Goal: Task Accomplishment & Management: Complete application form

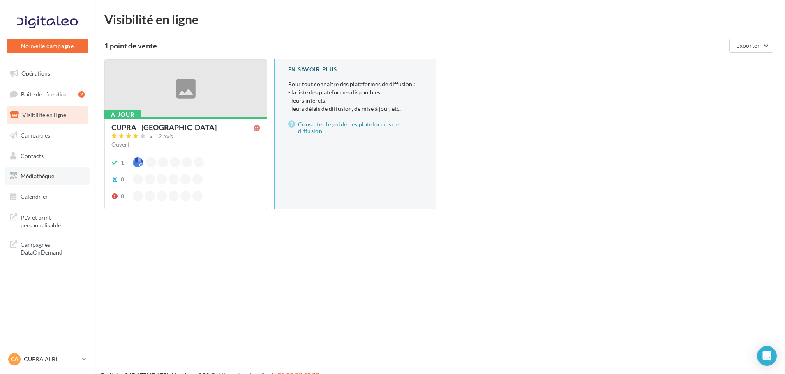
click at [43, 176] on span "Médiathèque" at bounding box center [38, 176] width 34 height 7
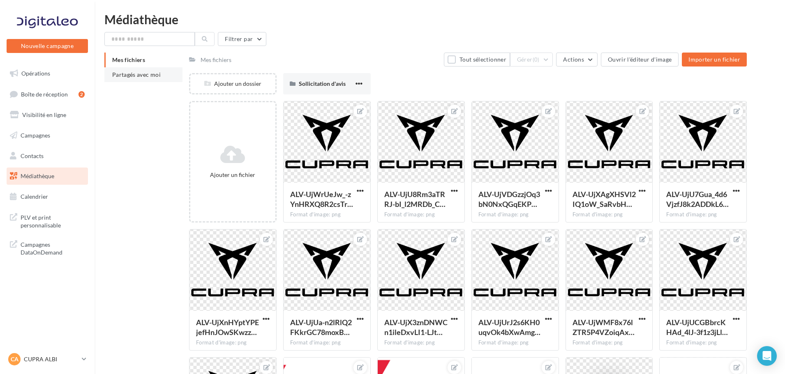
click at [149, 74] on span "Partagés avec moi" at bounding box center [136, 74] width 49 height 7
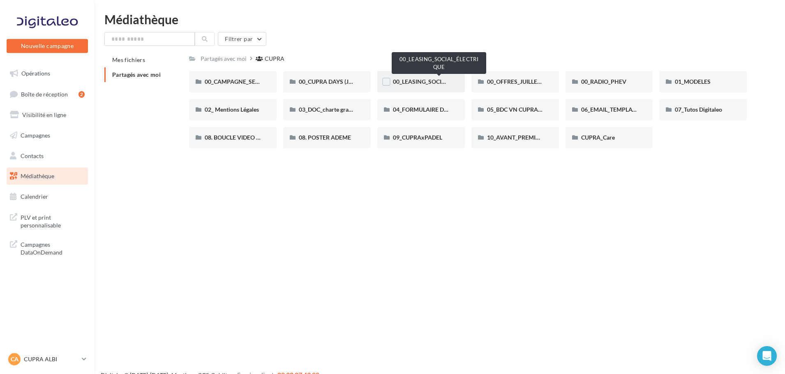
click at [427, 80] on span "00_LEASING_SOCIAL_ÉLECTRIQUE" at bounding box center [439, 81] width 92 height 7
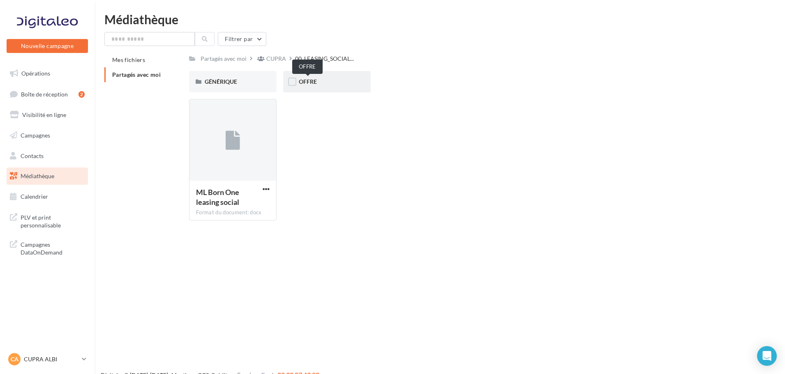
click at [305, 82] on span "OFFRE" at bounding box center [308, 81] width 18 height 7
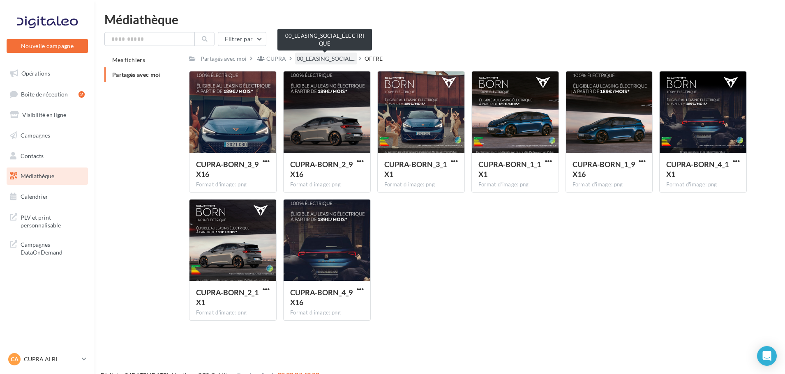
click at [321, 58] on span "00_LEASING_SOCIAL..." at bounding box center [326, 59] width 59 height 8
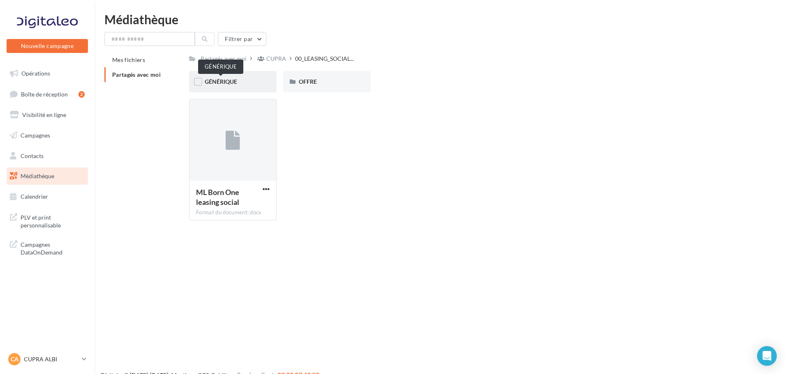
click at [234, 80] on span "GÉNÉRIQUE" at bounding box center [221, 81] width 32 height 7
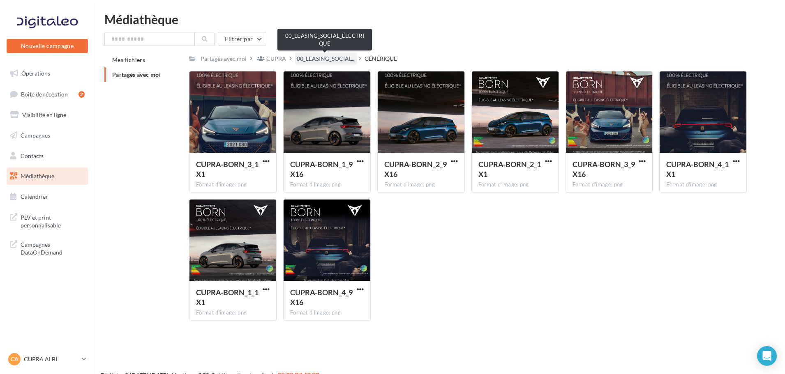
click at [304, 60] on span "00_LEASING_SOCIAL..." at bounding box center [326, 59] width 59 height 8
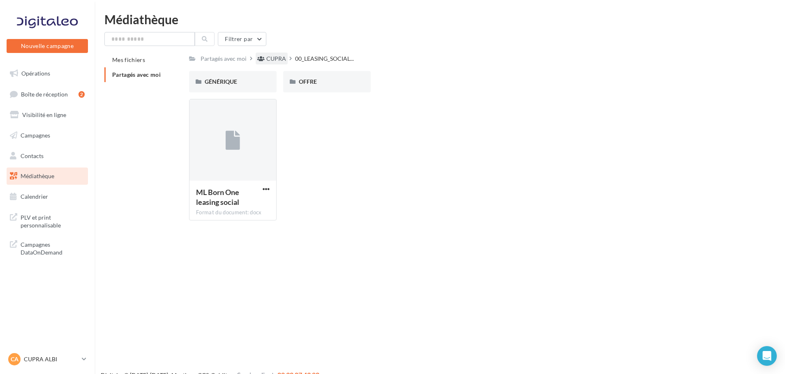
click at [274, 57] on div "CUPRA" at bounding box center [276, 59] width 20 height 8
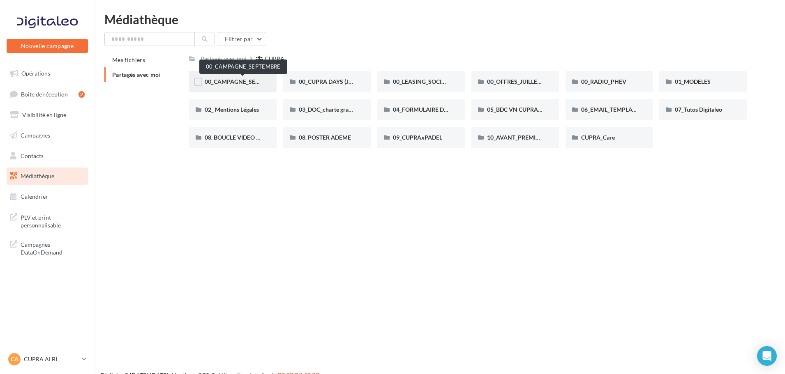
click at [237, 81] on span "00_CAMPAGNE_SEPTEMBRE" at bounding box center [243, 81] width 77 height 7
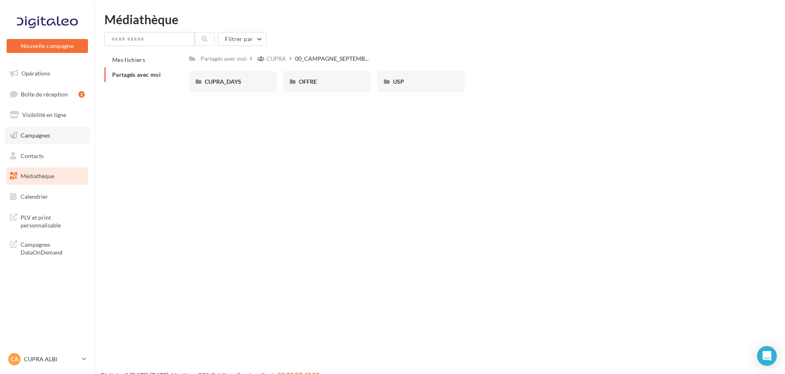
click at [40, 134] on span "Campagnes" at bounding box center [36, 135] width 30 height 7
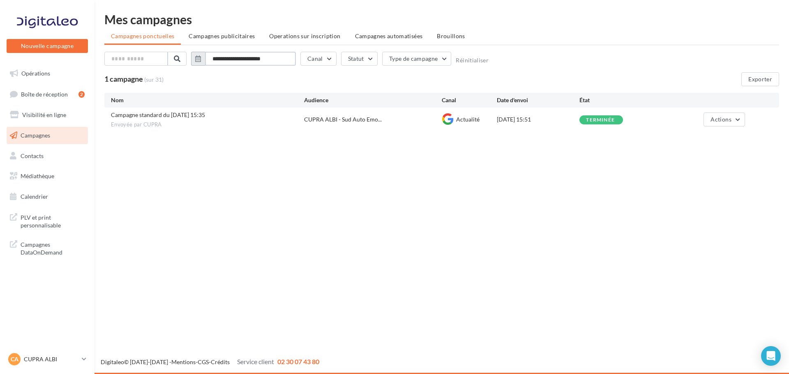
click at [281, 57] on input "**********" at bounding box center [250, 59] width 91 height 14
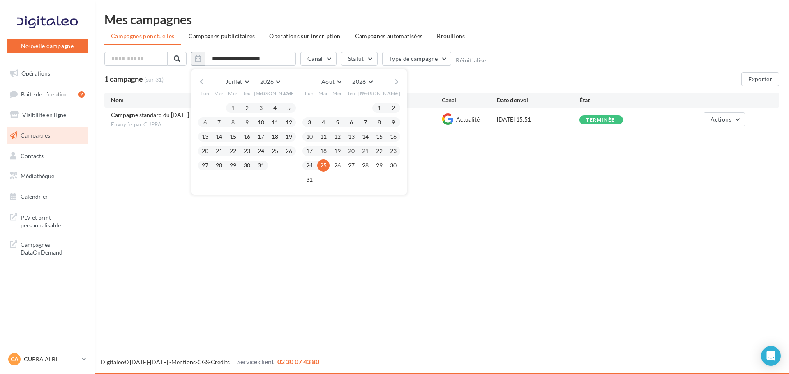
click at [397, 83] on button "button" at bounding box center [396, 82] width 7 height 12
click at [324, 110] on button "1" at bounding box center [323, 108] width 12 height 12
click at [203, 84] on button "button" at bounding box center [201, 82] width 7 height 12
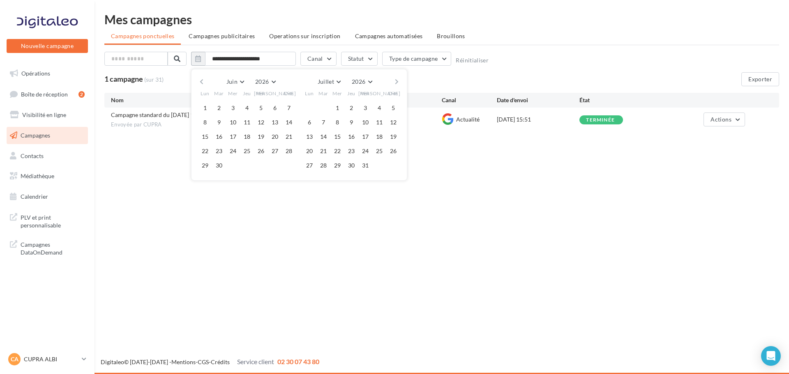
click at [203, 84] on button "button" at bounding box center [201, 82] width 7 height 12
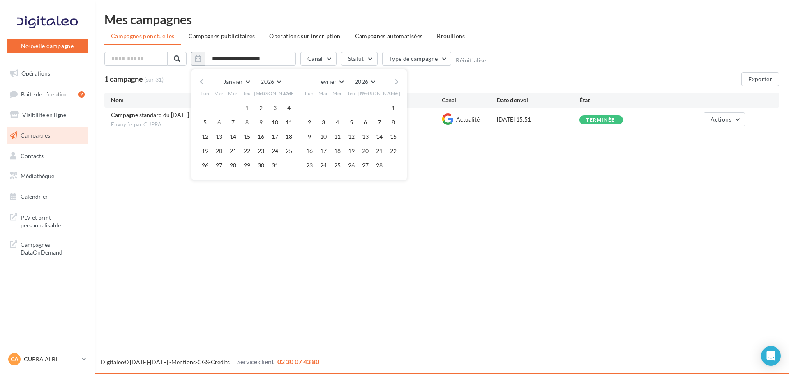
click at [203, 84] on button "button" at bounding box center [201, 82] width 7 height 12
click at [310, 105] on button "1" at bounding box center [309, 108] width 12 height 12
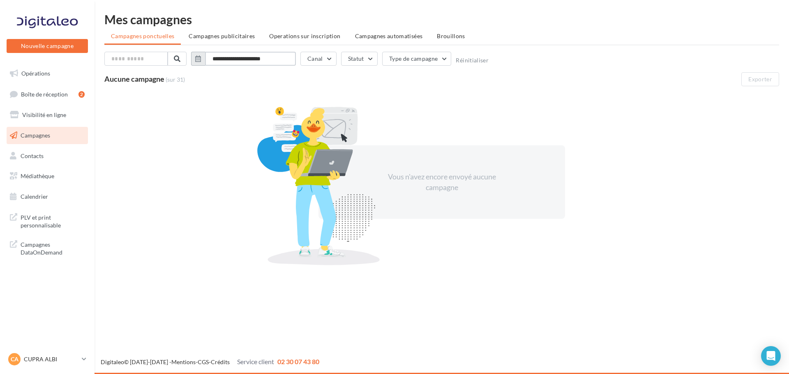
click at [275, 58] on input "**********" at bounding box center [250, 59] width 91 height 14
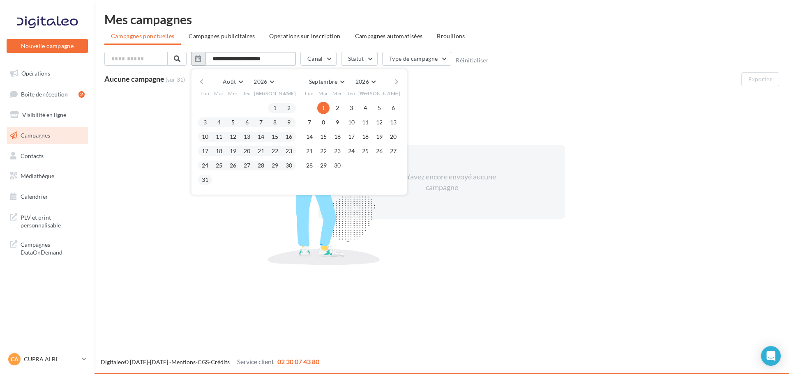
click at [247, 59] on input "**********" at bounding box center [250, 59] width 91 height 14
click at [285, 53] on input "**********" at bounding box center [250, 59] width 91 height 14
type input "**********"
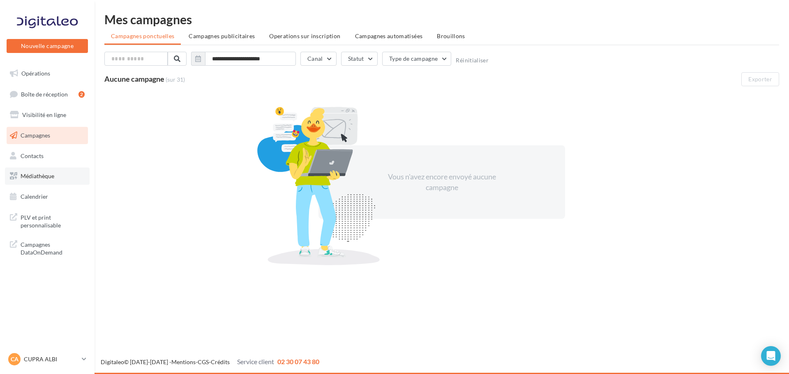
click at [40, 173] on span "Médiathèque" at bounding box center [38, 176] width 34 height 7
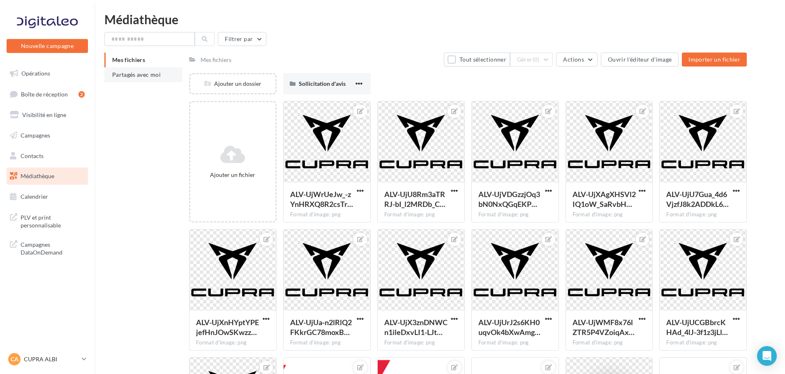
click at [140, 76] on span "Partagés avec moi" at bounding box center [136, 74] width 49 height 7
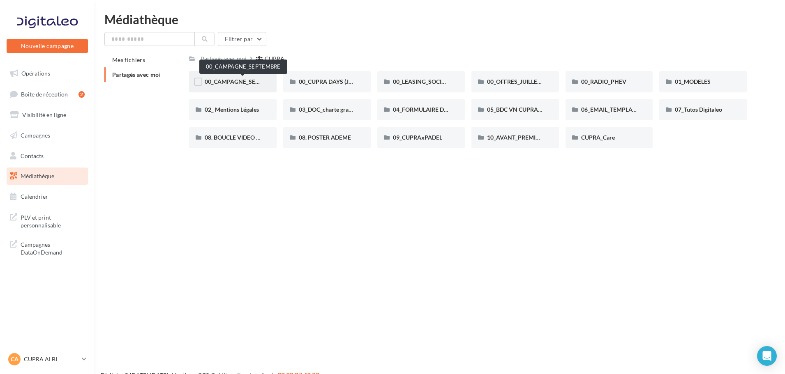
click at [224, 79] on span "00_CAMPAGNE_SEPTEMBRE" at bounding box center [243, 81] width 77 height 7
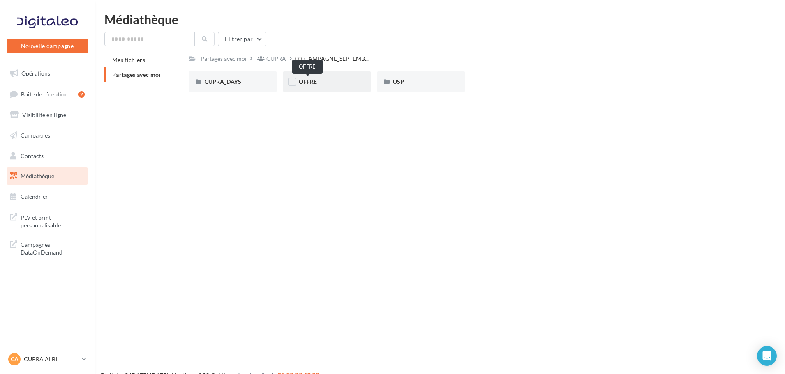
click at [302, 83] on span "OFFRE" at bounding box center [308, 81] width 18 height 7
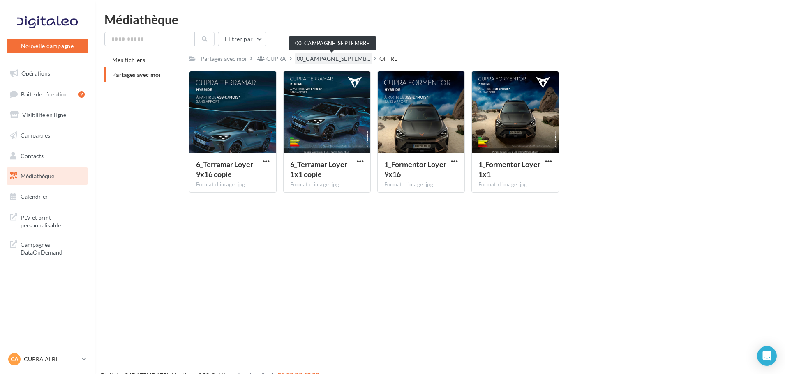
click at [329, 58] on span "00_CAMPAGNE_SEPTEMB..." at bounding box center [334, 59] width 74 height 8
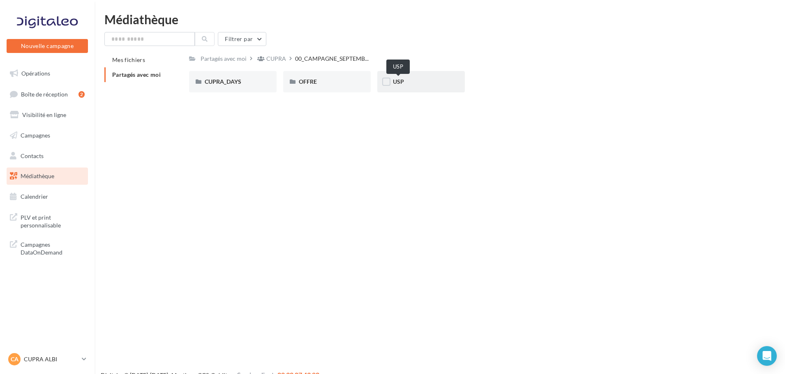
click at [400, 82] on span "USP" at bounding box center [398, 81] width 11 height 7
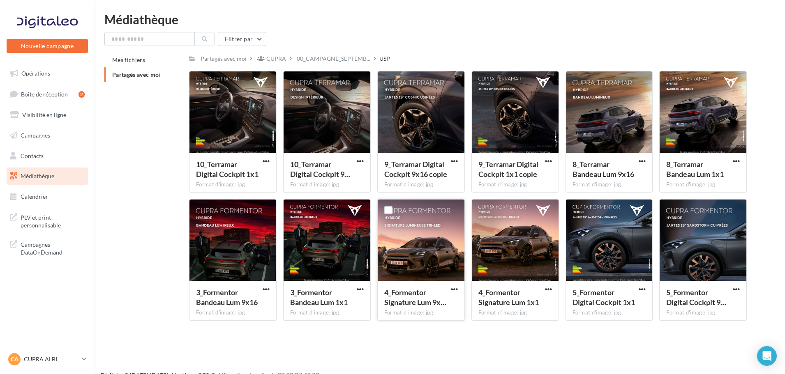
click at [438, 244] on div at bounding box center [421, 241] width 87 height 82
click at [737, 288] on span "button" at bounding box center [736, 289] width 7 height 7
click at [724, 303] on button "Télécharger" at bounding box center [700, 305] width 82 height 21
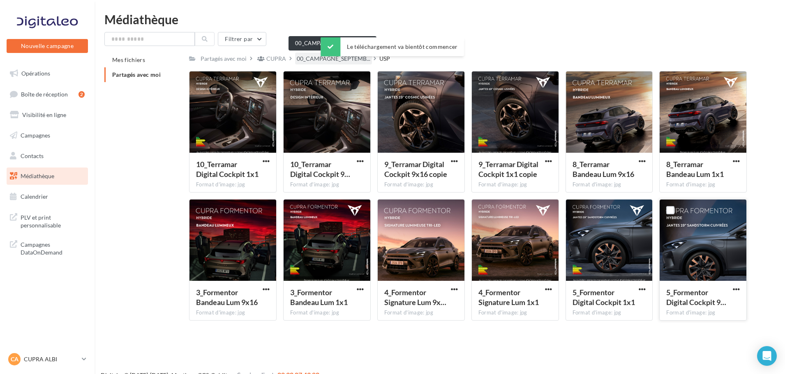
click at [307, 60] on span "00_CAMPAGNE_SEPTEMB..." at bounding box center [334, 59] width 74 height 8
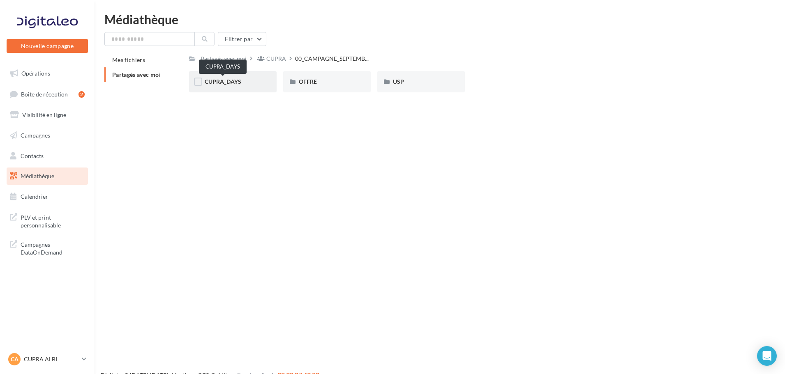
click at [222, 83] on span "CUPRA_DAYS" at bounding box center [223, 81] width 37 height 7
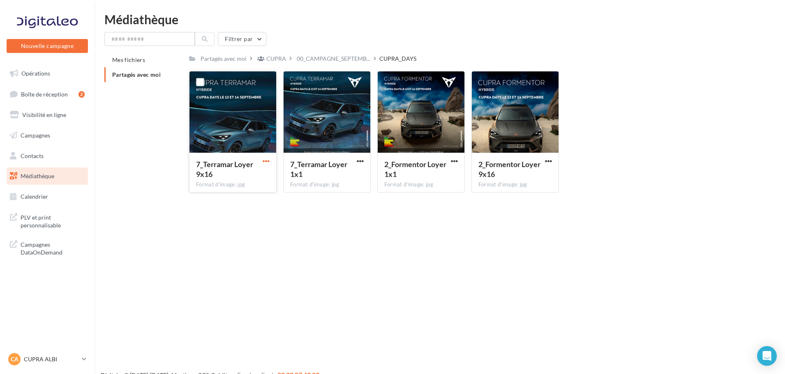
click at [268, 160] on span "button" at bounding box center [266, 161] width 7 height 7
click at [242, 177] on button "Télécharger" at bounding box center [230, 177] width 82 height 21
click at [48, 96] on span "Boîte de réception" at bounding box center [44, 93] width 47 height 7
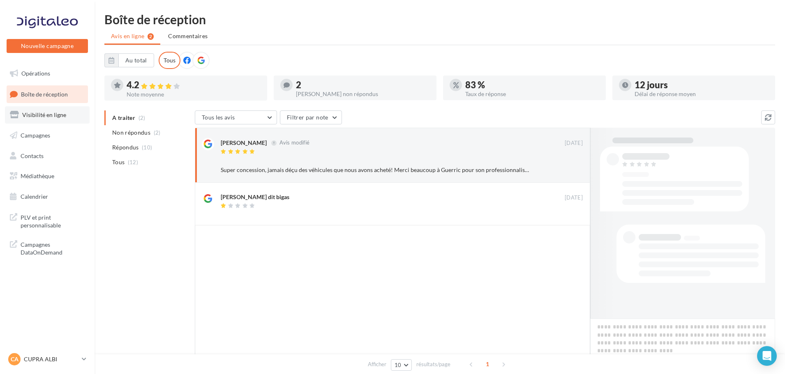
click at [52, 112] on span "Visibilité en ligne" at bounding box center [44, 114] width 44 height 7
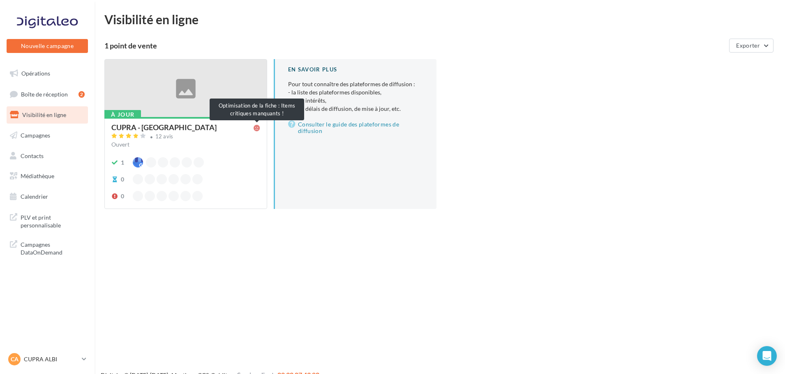
click at [257, 129] on icon at bounding box center [257, 128] width 7 height 7
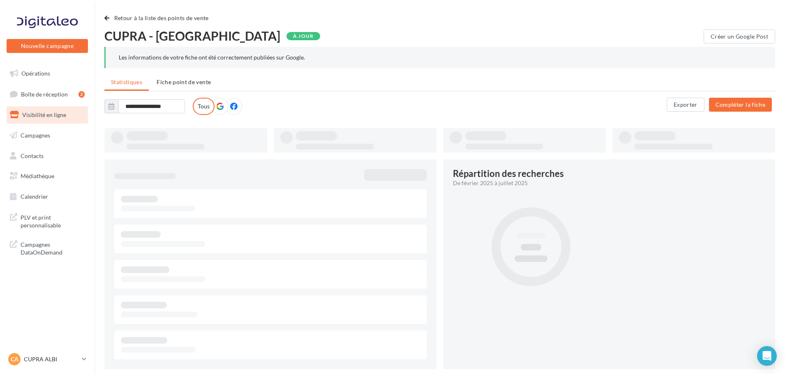
type input "**********"
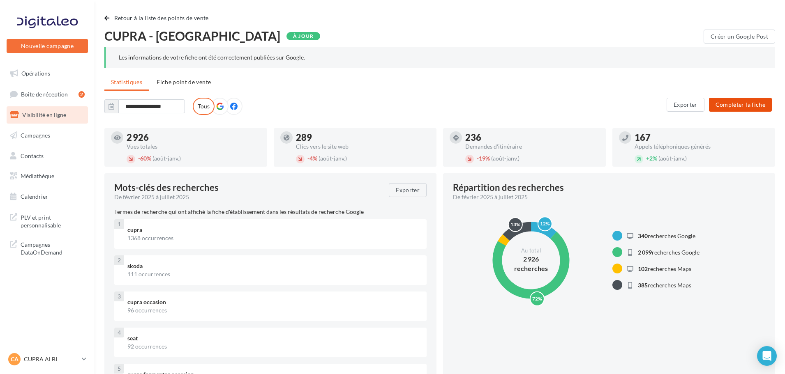
click at [748, 102] on button "Compléter la fiche" at bounding box center [740, 105] width 63 height 14
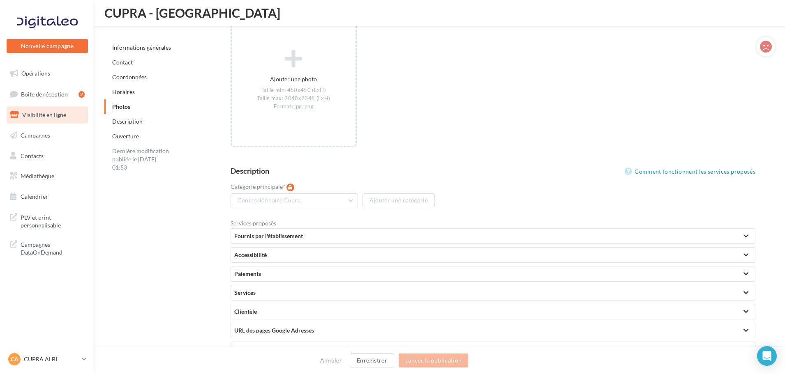
scroll to position [1398, 0]
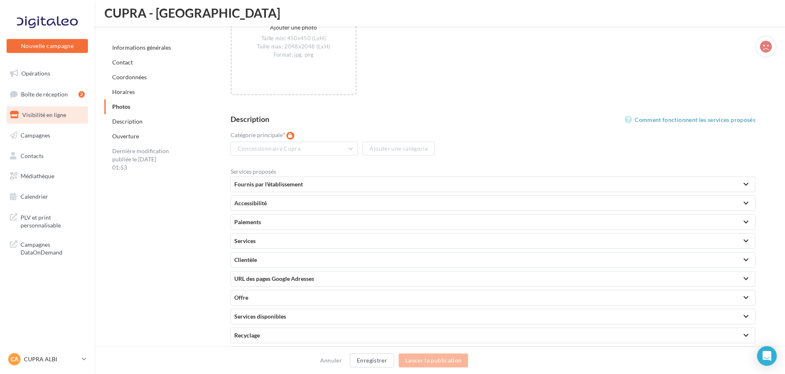
click at [740, 207] on div at bounding box center [746, 203] width 12 height 15
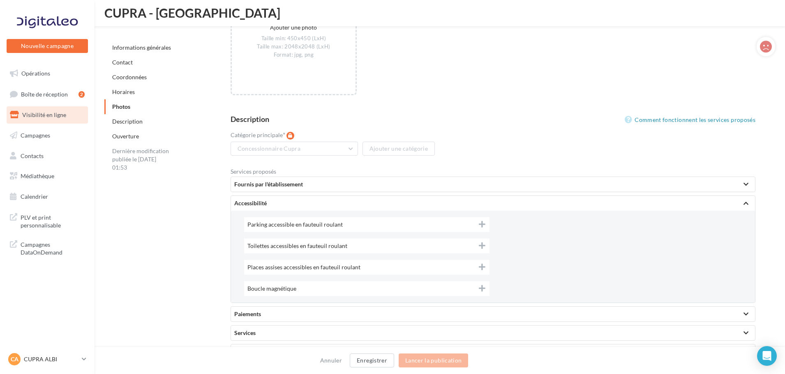
click at [743, 204] on div at bounding box center [746, 203] width 12 height 15
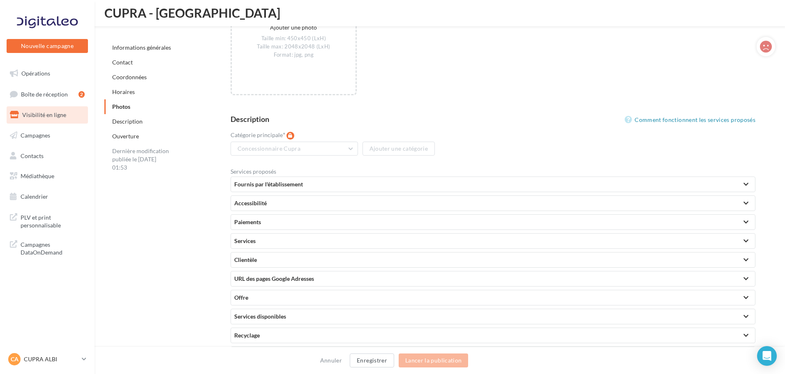
click at [740, 185] on div at bounding box center [746, 184] width 12 height 15
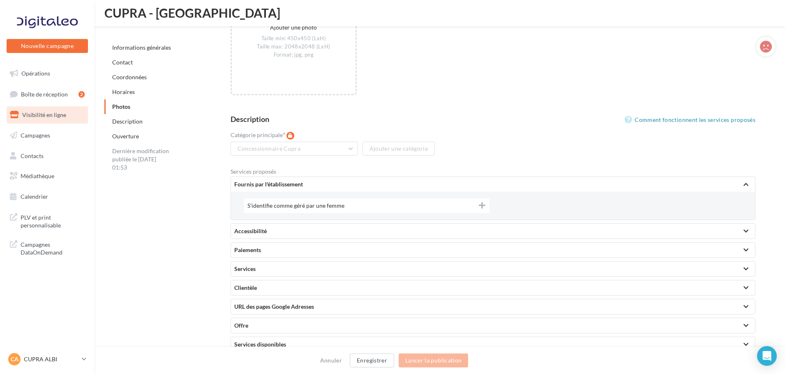
click at [740, 185] on div at bounding box center [746, 184] width 12 height 15
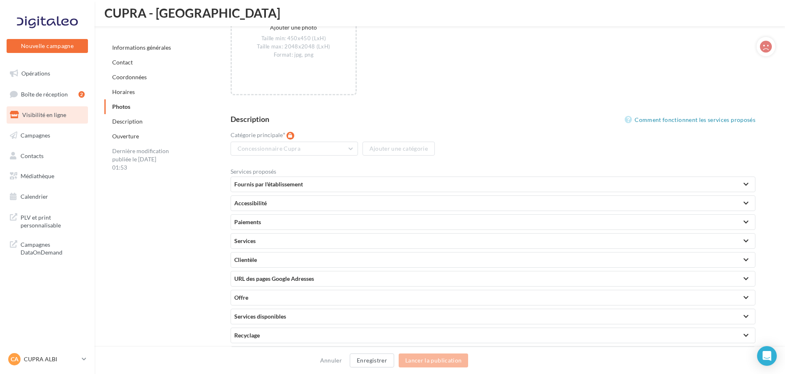
click at [729, 225] on div "Paiements" at bounding box center [492, 222] width 517 height 8
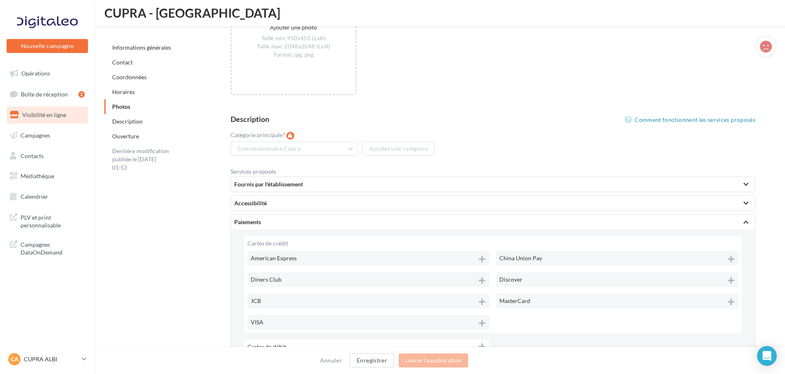
click at [729, 225] on div "Paiements" at bounding box center [492, 222] width 517 height 8
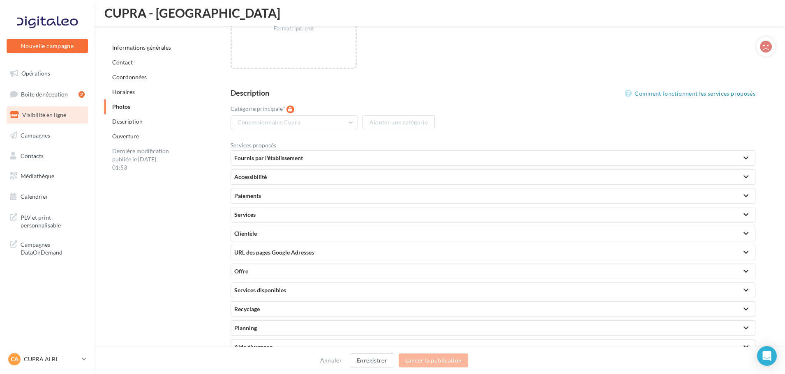
scroll to position [1439, 0]
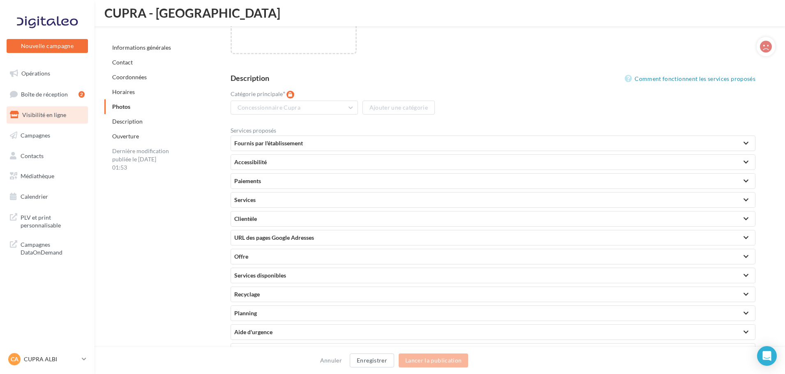
click at [717, 223] on div "Clientèle" at bounding box center [492, 219] width 517 height 8
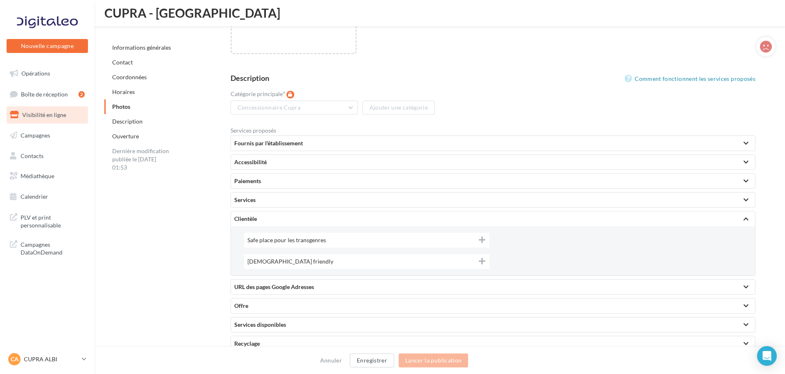
click at [717, 223] on div "Clientèle" at bounding box center [492, 219] width 517 height 8
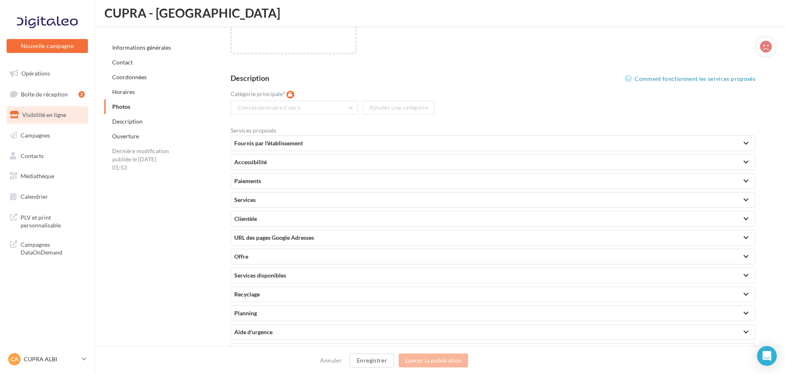
click at [697, 254] on div "Offre" at bounding box center [492, 257] width 517 height 8
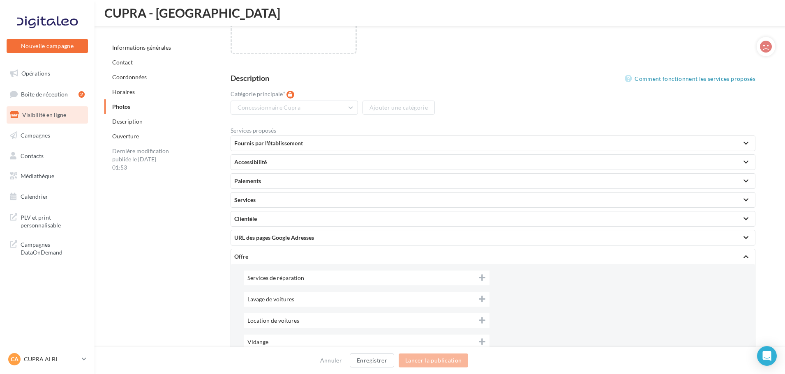
click at [697, 254] on div "Offre" at bounding box center [492, 257] width 517 height 8
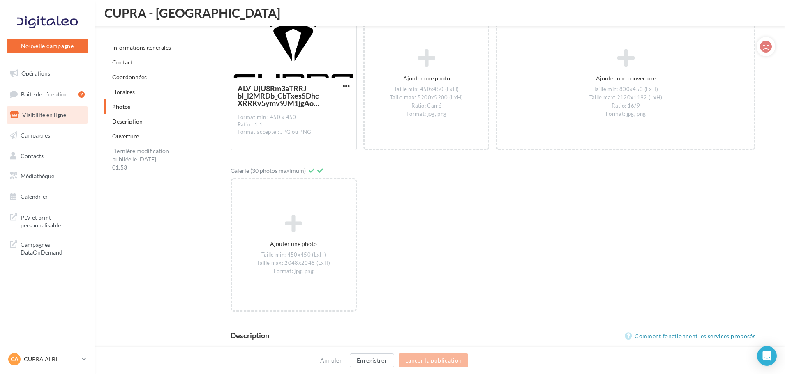
scroll to position [1180, 0]
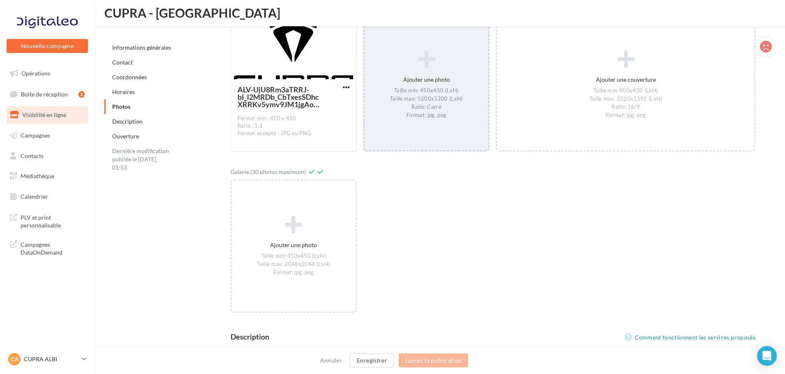
click at [433, 74] on div "Ajouter une photo Taille min: 450x450 (LxH) Taille max: 5200x5200 (LxH) Ratio: …" at bounding box center [427, 84] width 124 height 77
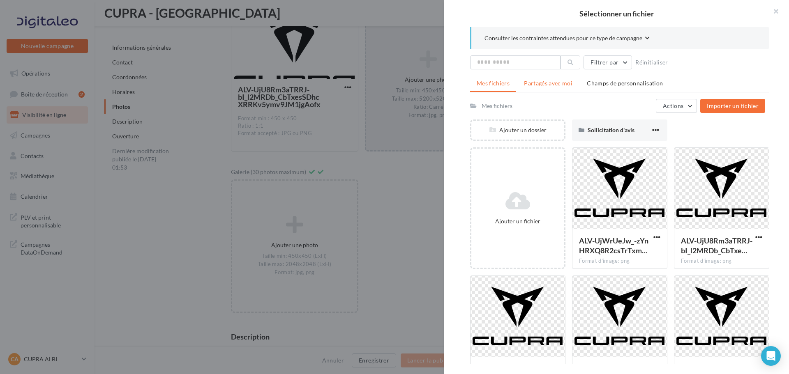
click at [554, 82] on span "Partagés avec moi" at bounding box center [548, 83] width 49 height 7
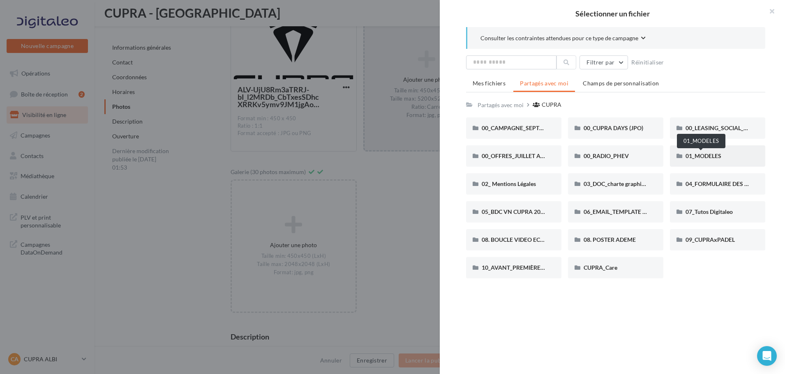
click at [703, 158] on span "01_MODELES" at bounding box center [704, 155] width 36 height 7
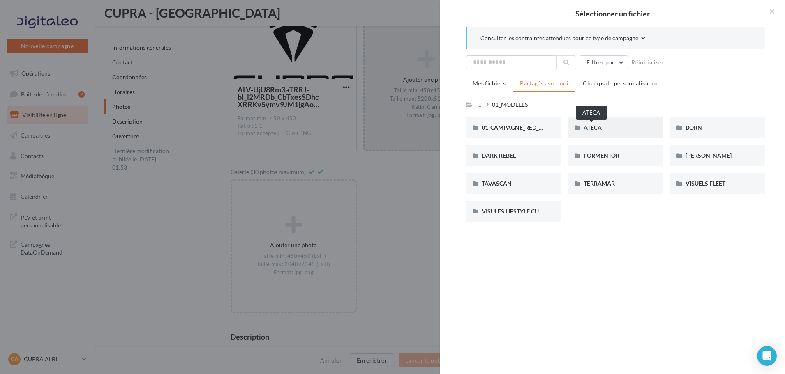
click at [591, 129] on span "ATECA" at bounding box center [593, 127] width 18 height 7
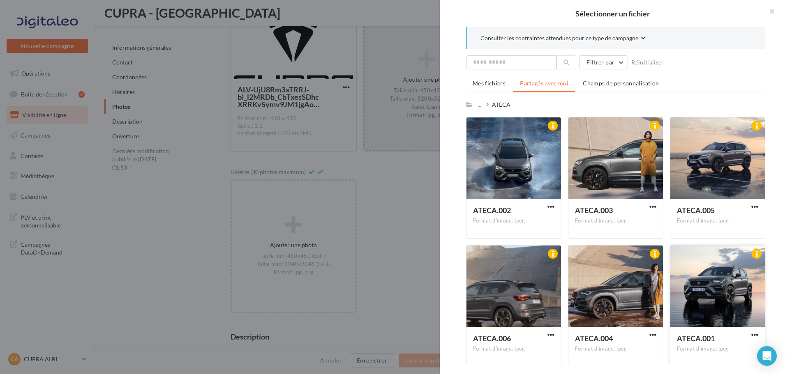
click at [695, 281] on div at bounding box center [717, 287] width 95 height 82
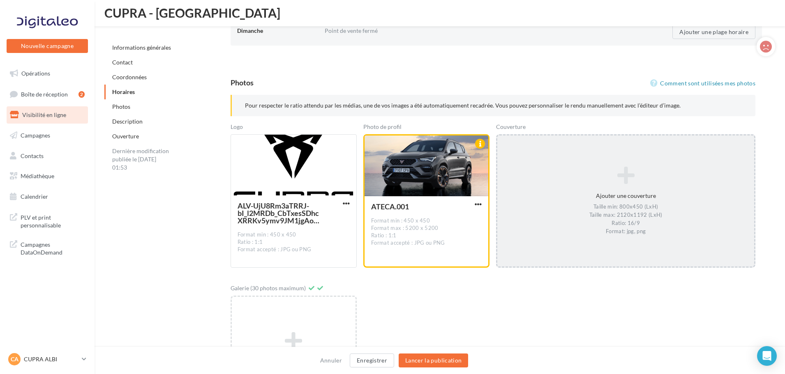
scroll to position [1084, 0]
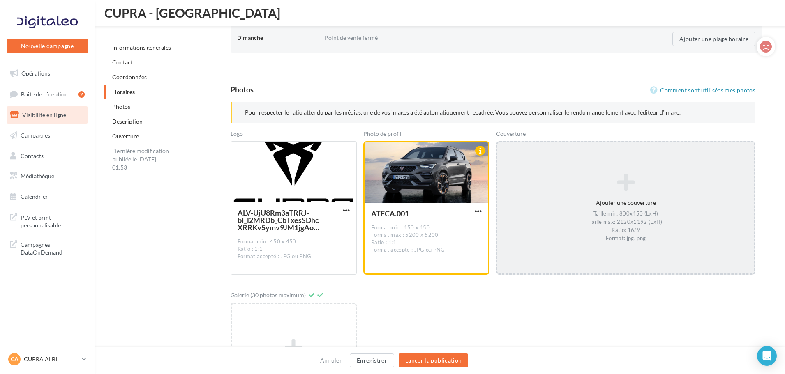
click at [614, 199] on div "Ajouter une couverture Taille min: 800x450 (LxH) Taille max: 2120x1192 (LxH) Ra…" at bounding box center [625, 208] width 257 height 77
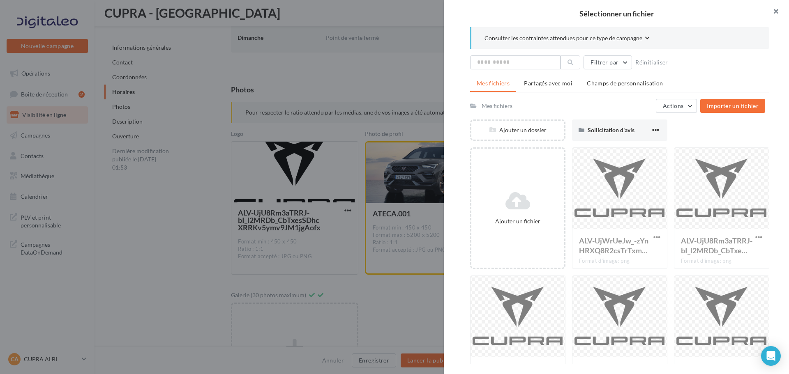
click at [775, 7] on button "button" at bounding box center [772, 12] width 33 height 25
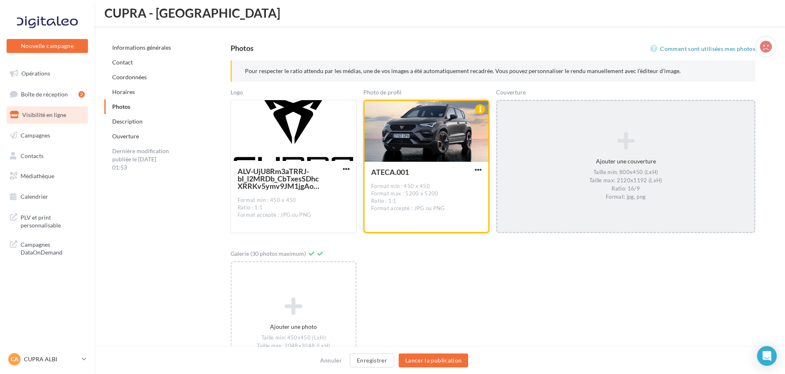
scroll to position [1125, 0]
click at [478, 168] on span "button" at bounding box center [478, 170] width 7 height 7
click at [421, 227] on button "Supprimer" at bounding box center [440, 229] width 87 height 21
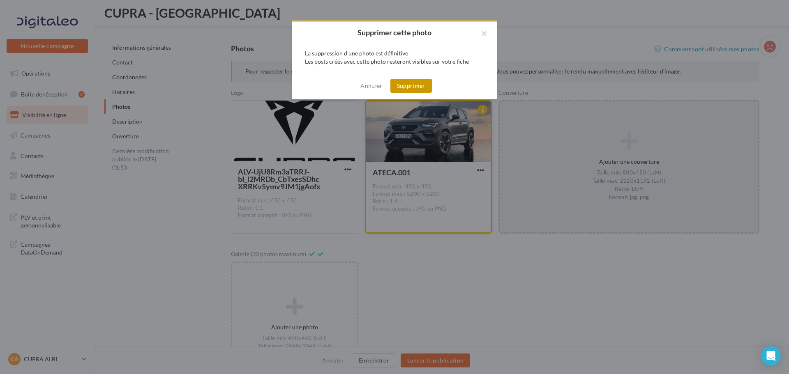
click at [411, 85] on button "Supprimer" at bounding box center [411, 86] width 42 height 14
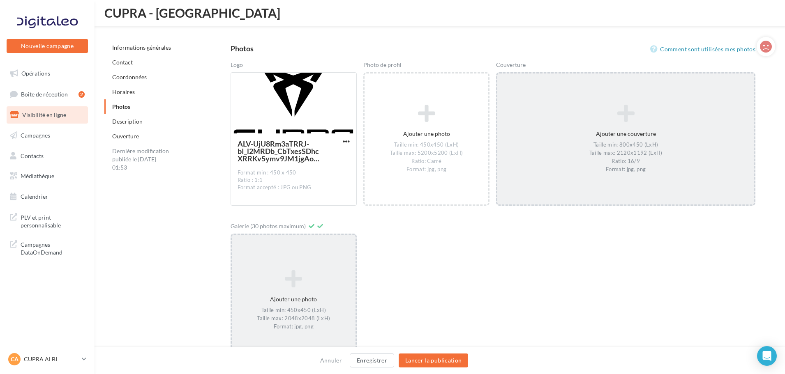
click at [304, 270] on icon at bounding box center [293, 280] width 117 height 20
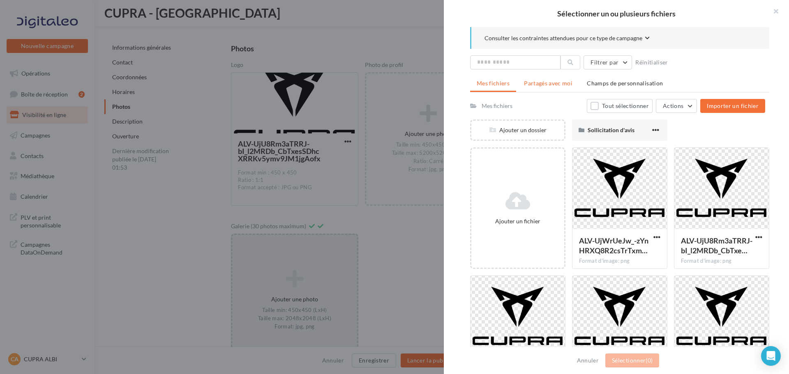
click at [553, 85] on span "Partagés avec moi" at bounding box center [548, 83] width 49 height 7
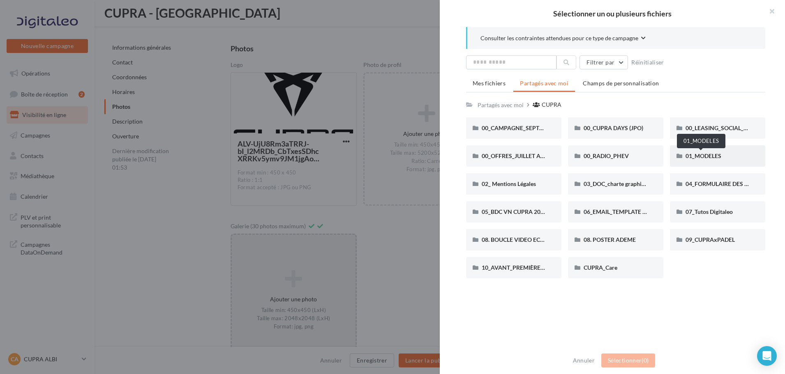
click at [701, 151] on div "01_MODELES" at bounding box center [717, 156] width 95 height 21
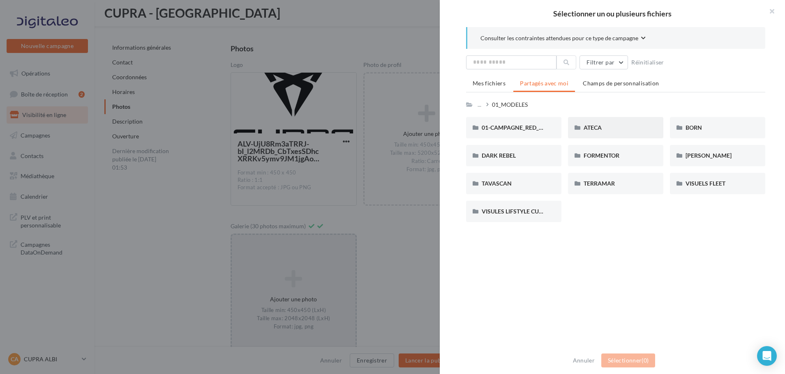
click at [610, 126] on div "ATECA" at bounding box center [616, 128] width 64 height 8
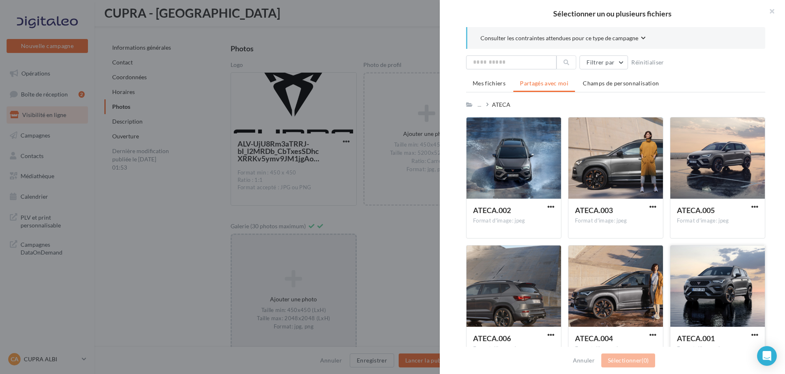
click at [700, 273] on div at bounding box center [717, 287] width 95 height 82
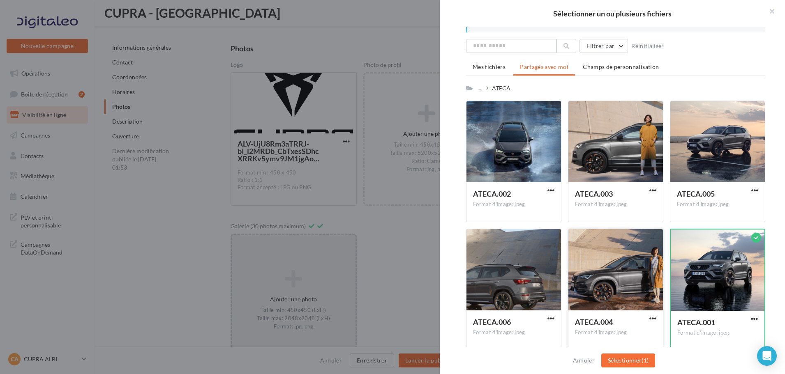
scroll to position [25, 0]
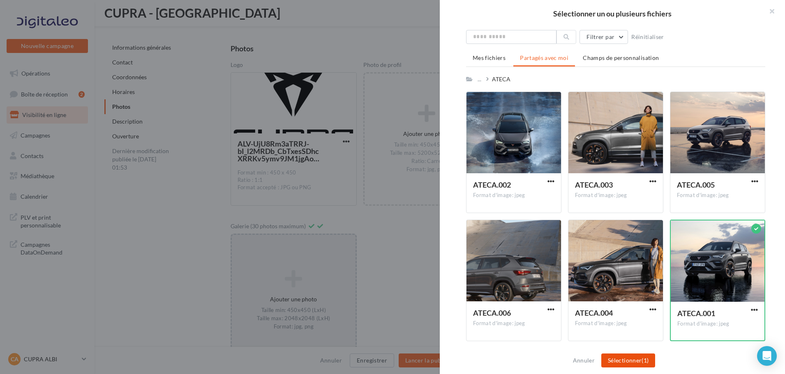
click at [631, 358] on button "Sélectionner (1)" at bounding box center [628, 361] width 54 height 14
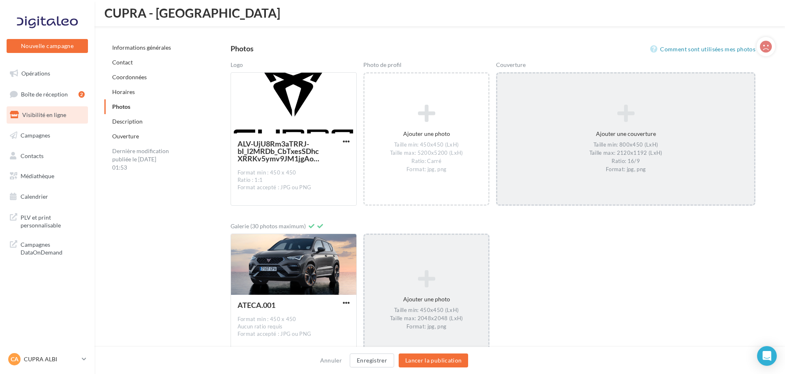
click at [422, 293] on div "Ajouter une photo Taille min: 450x450 (LxH) Taille max: 2048x2048 (LxH) Format:…" at bounding box center [427, 300] width 124 height 69
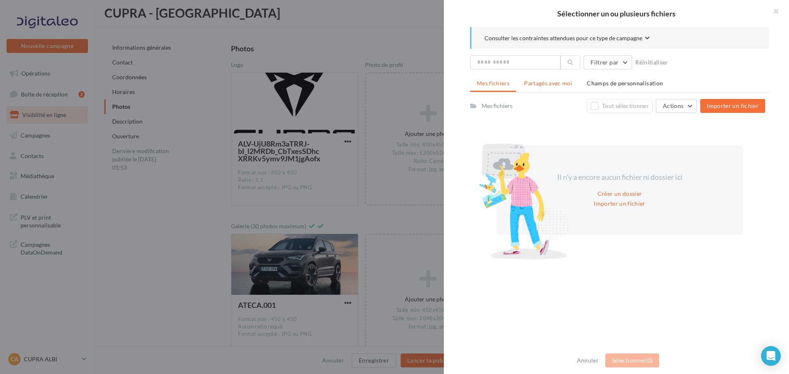
click at [557, 88] on li "Partagés avec moi" at bounding box center [548, 83] width 62 height 15
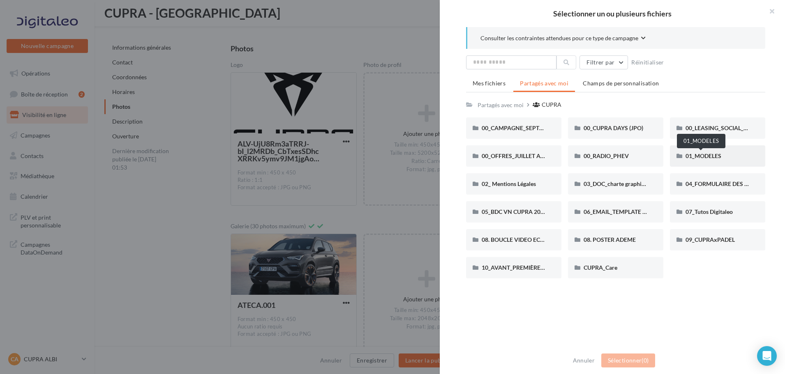
click at [711, 157] on span "01_MODELES" at bounding box center [704, 155] width 36 height 7
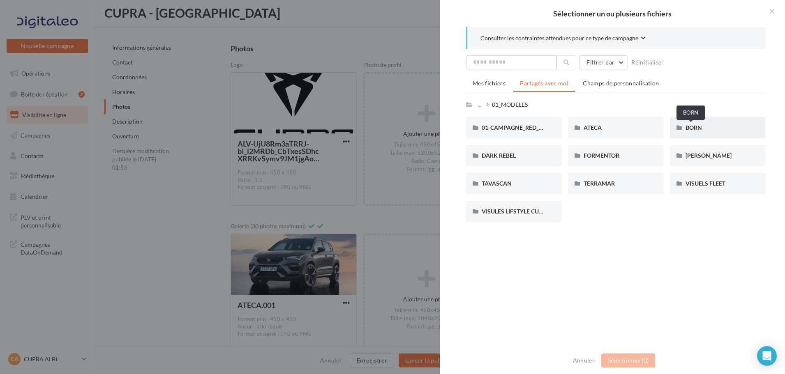
click at [686, 129] on span "BORN" at bounding box center [694, 127] width 16 height 7
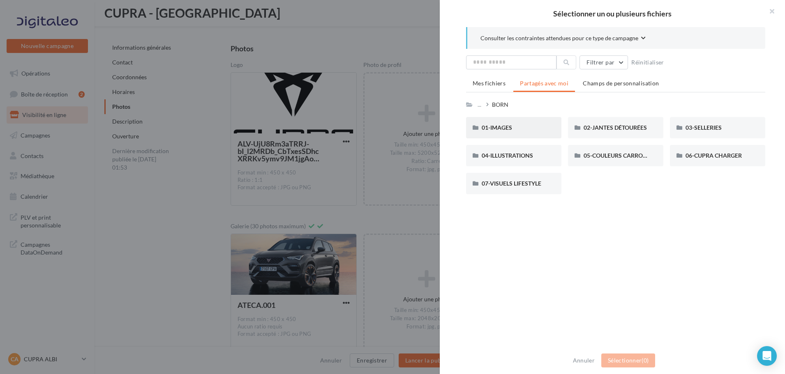
click at [488, 132] on div "01-IMAGES" at bounding box center [513, 127] width 95 height 21
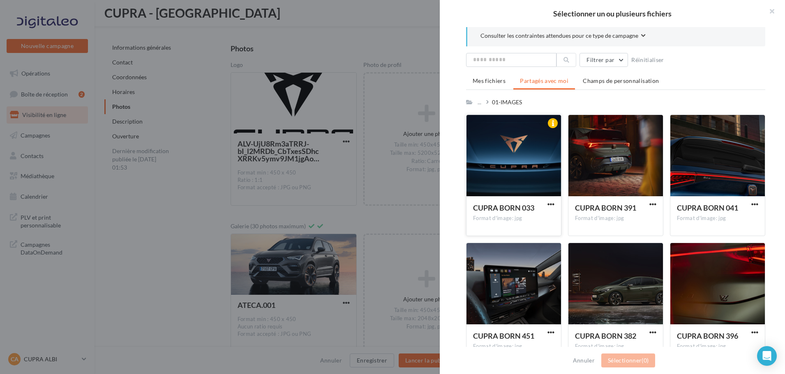
scroll to position [0, 0]
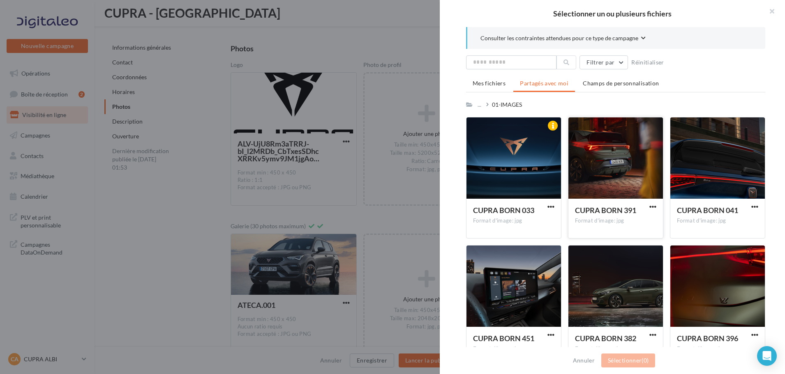
click at [609, 149] on div at bounding box center [615, 159] width 95 height 82
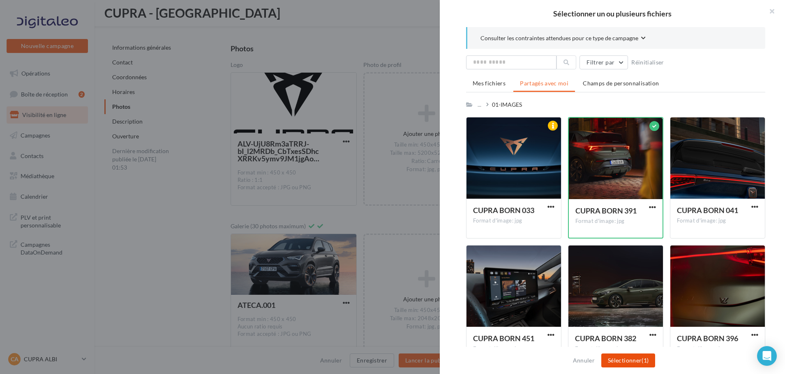
click at [621, 358] on button "Sélectionner (1)" at bounding box center [628, 361] width 54 height 14
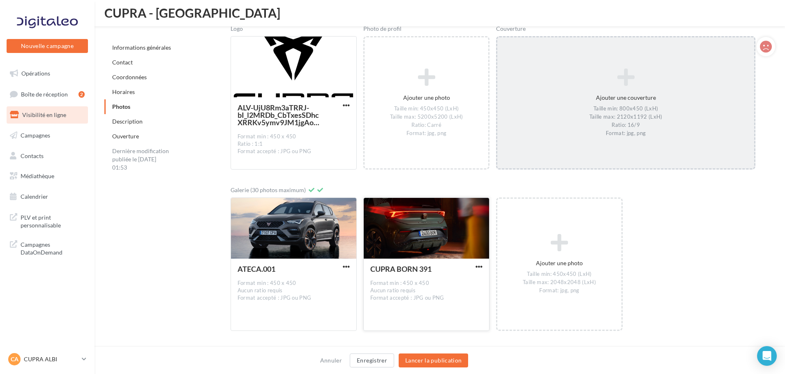
scroll to position [1208, 0]
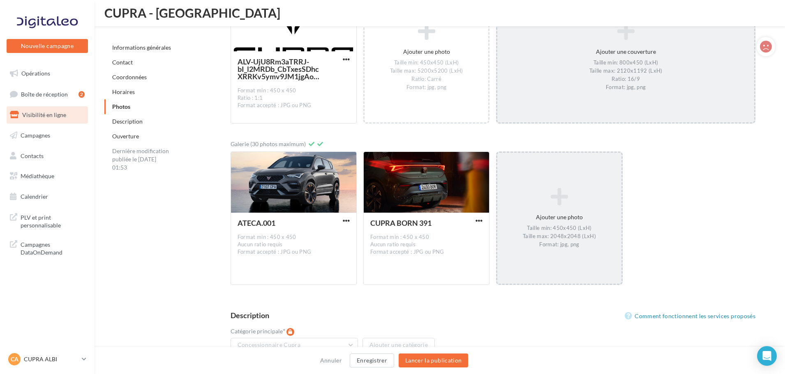
click at [548, 195] on icon at bounding box center [559, 197] width 117 height 20
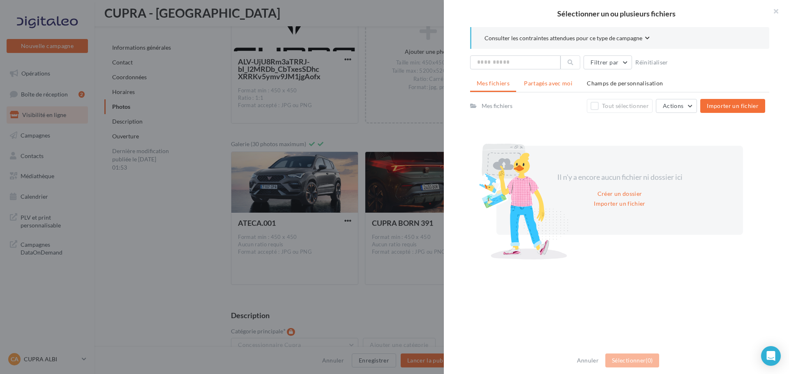
click at [551, 84] on span "Partagés avec moi" at bounding box center [548, 83] width 49 height 7
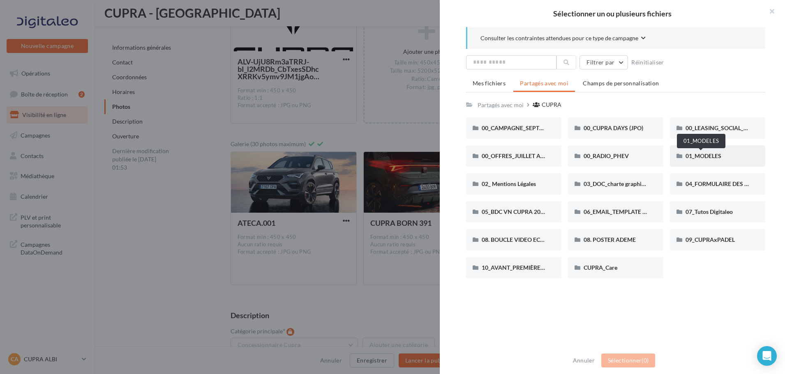
click at [694, 154] on span "01_MODELES" at bounding box center [704, 155] width 36 height 7
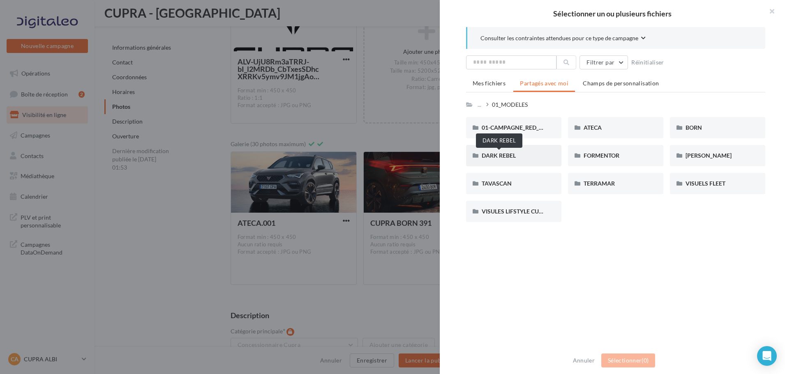
click at [513, 156] on span "DARK REBEL" at bounding box center [499, 155] width 34 height 7
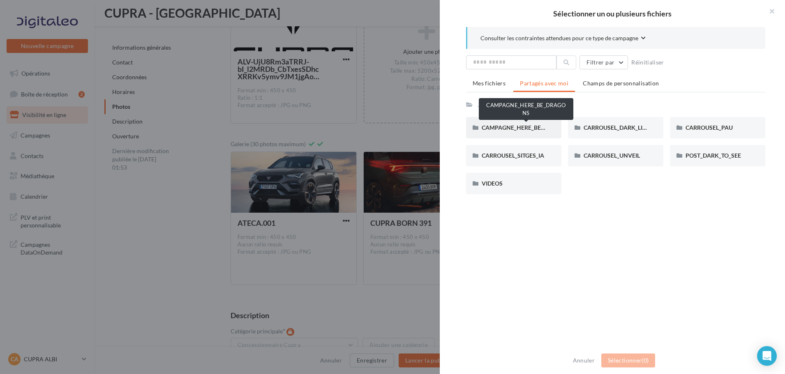
click at [519, 127] on span "CAMPAGNE_HERE_BE_DRAGONS" at bounding box center [527, 127] width 90 height 7
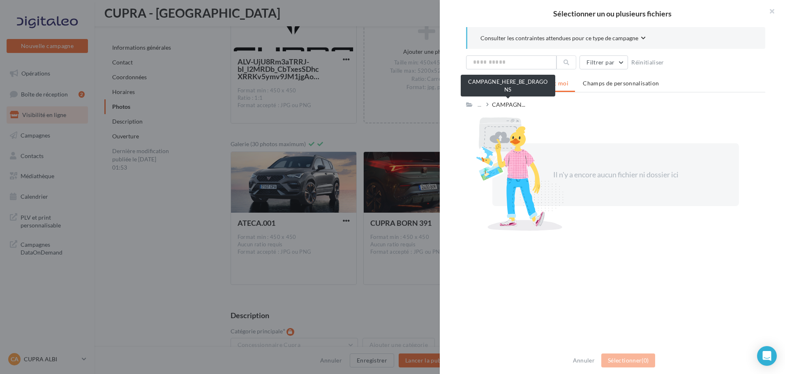
click at [505, 104] on span "CAMPAGN..." at bounding box center [508, 105] width 33 height 8
click at [476, 107] on div "..." at bounding box center [479, 105] width 7 height 12
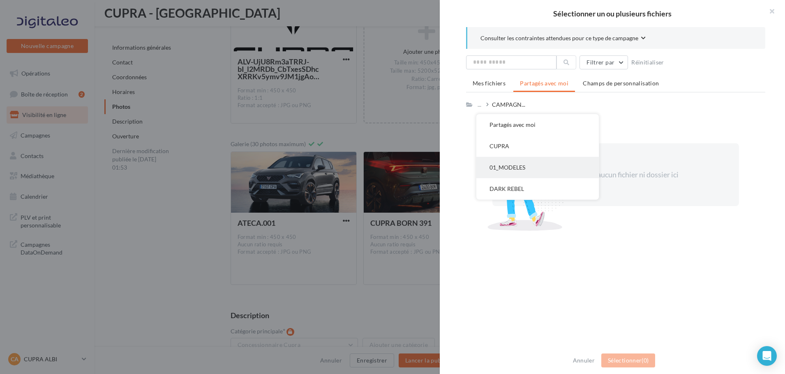
click at [518, 167] on button "01_MODELES" at bounding box center [537, 167] width 122 height 21
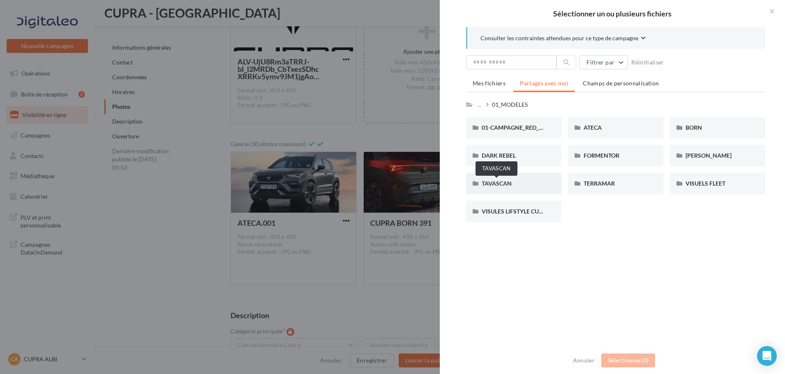
click at [501, 185] on span "TAVASCAN" at bounding box center [497, 183] width 30 height 7
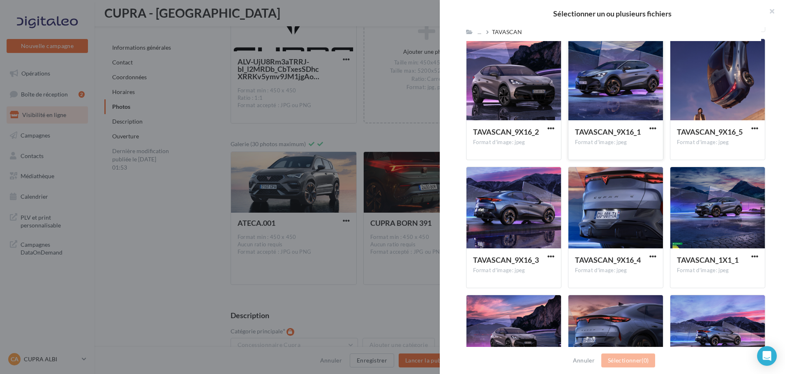
scroll to position [329, 0]
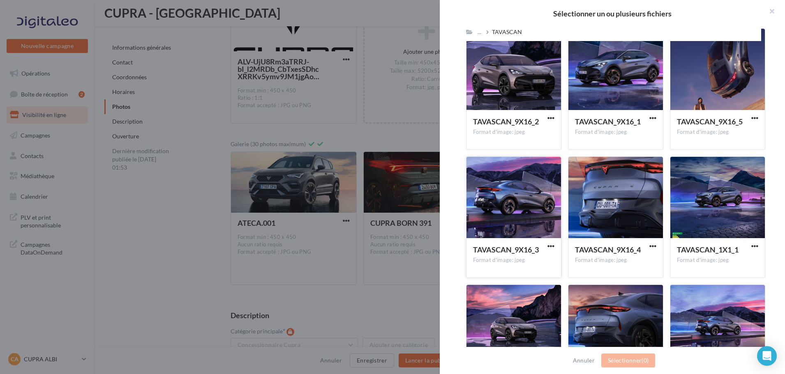
click at [521, 196] on div at bounding box center [514, 198] width 95 height 82
click at [625, 356] on button "Sélectionner (1)" at bounding box center [628, 361] width 54 height 14
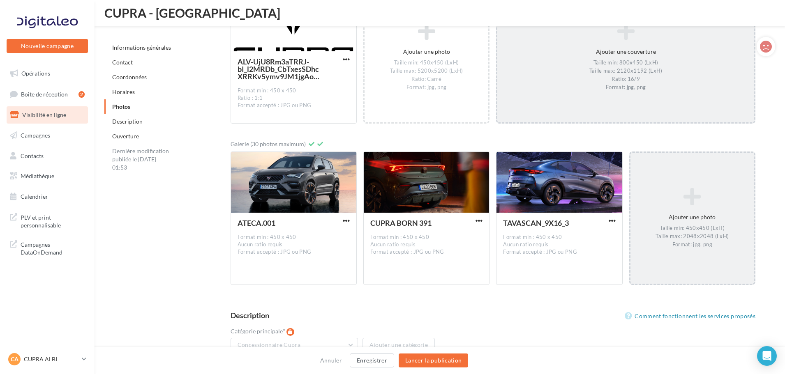
click at [704, 200] on icon at bounding box center [692, 197] width 117 height 20
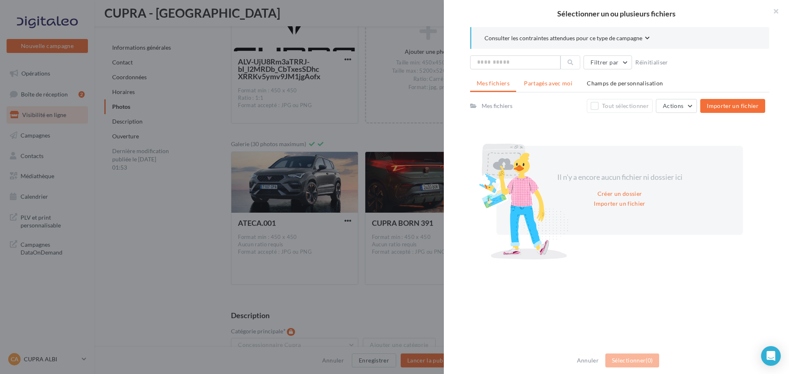
click at [569, 79] on li "Partagés avec moi" at bounding box center [548, 83] width 62 height 15
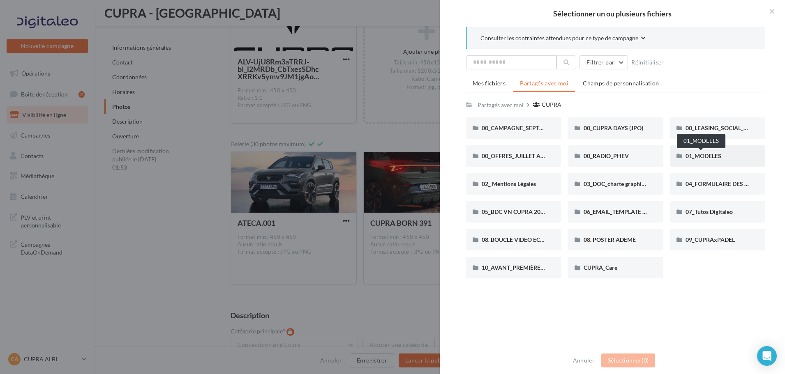
click at [713, 158] on span "01_MODELES" at bounding box center [704, 155] width 36 height 7
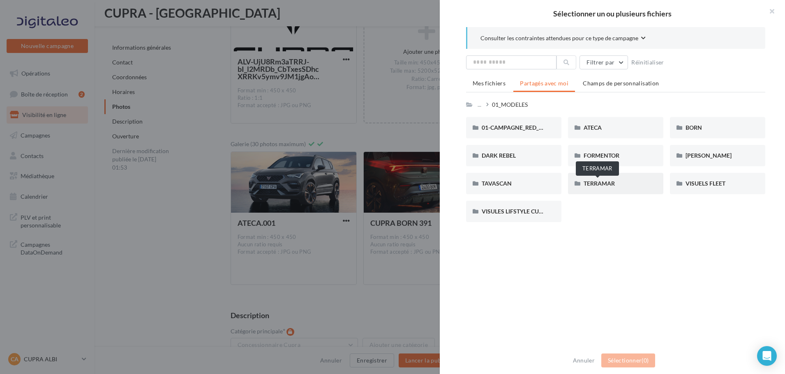
click at [601, 185] on span "TERRAMAR" at bounding box center [599, 183] width 31 height 7
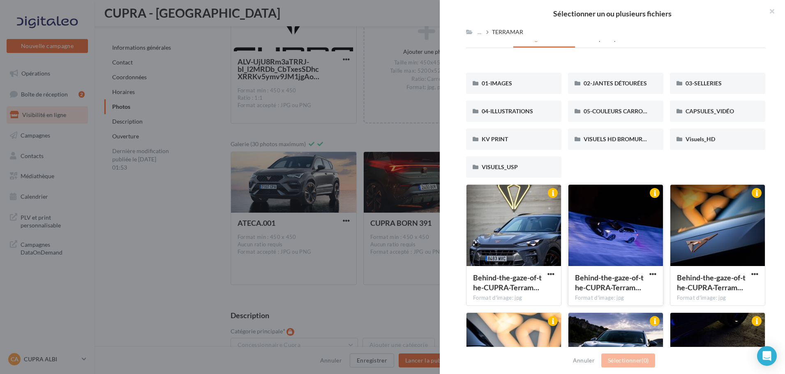
scroll to position [137, 0]
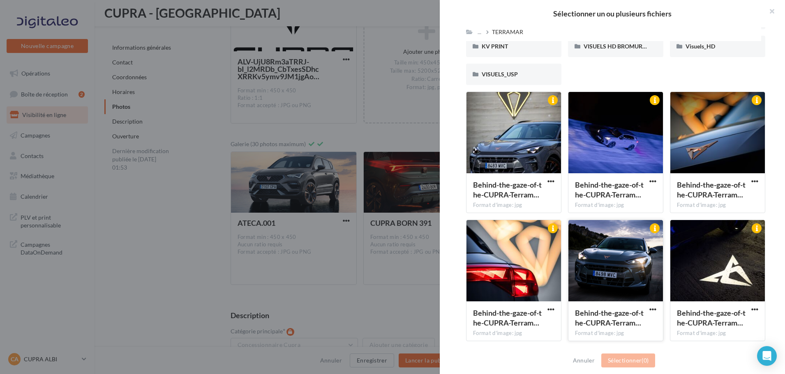
click at [610, 247] on div at bounding box center [615, 261] width 95 height 82
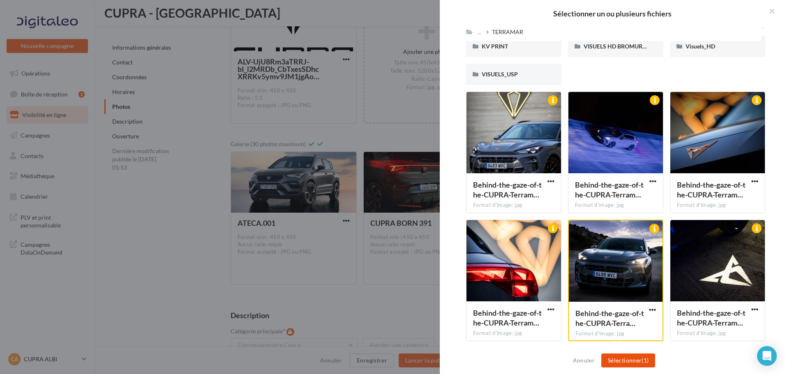
click at [626, 363] on button "Sélectionner (1)" at bounding box center [628, 361] width 54 height 14
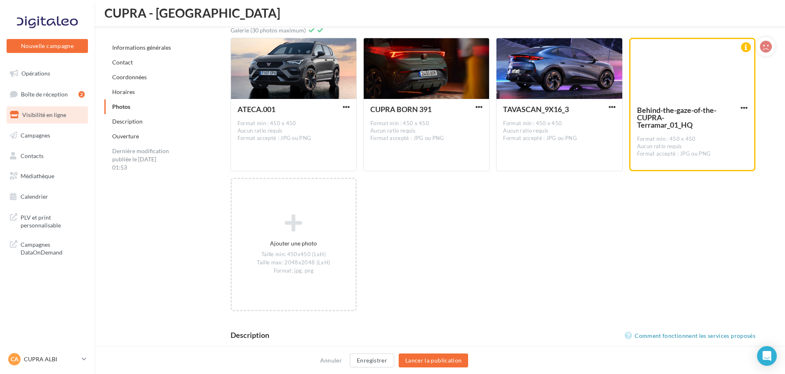
scroll to position [1331, 0]
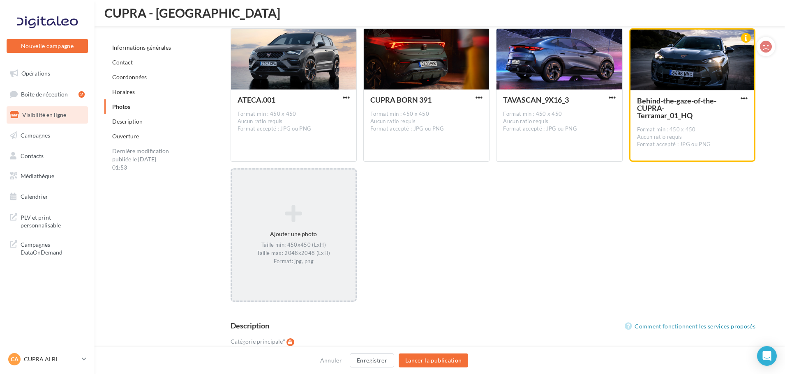
click at [294, 228] on div "Ajouter une photo Taille min: 450x450 (LxH) Taille max: 2048x2048 (LxH) Format:…" at bounding box center [294, 235] width 124 height 69
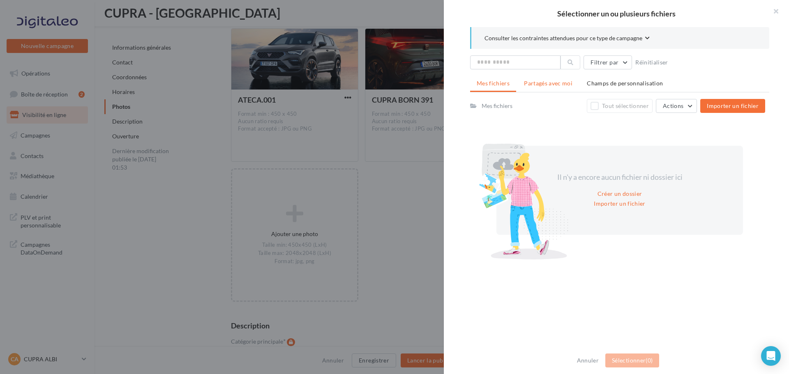
click at [554, 82] on span "Partagés avec moi" at bounding box center [548, 83] width 49 height 7
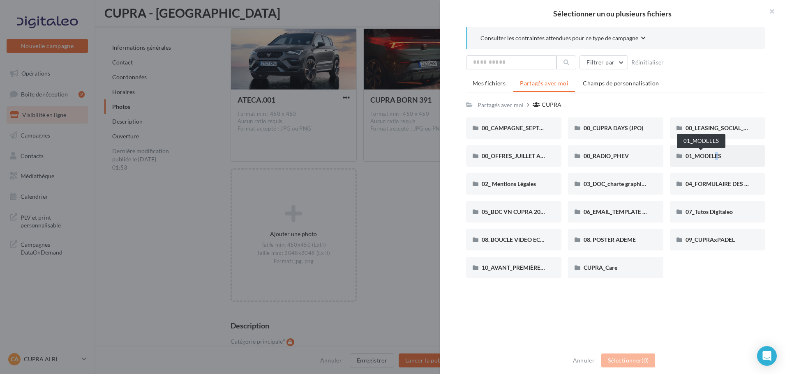
click at [708, 153] on span "01_MODELES" at bounding box center [704, 155] width 36 height 7
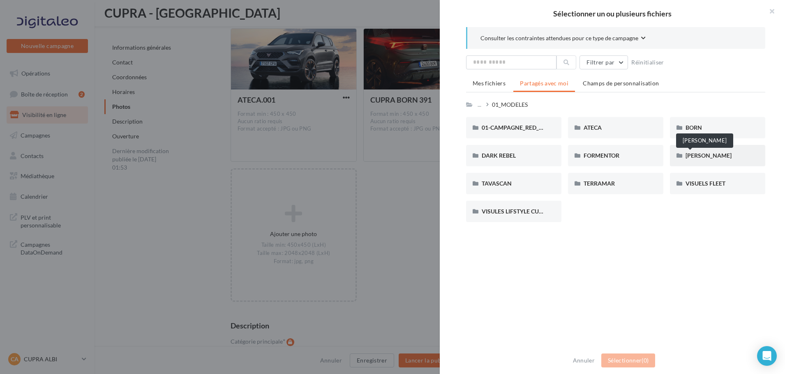
click at [690, 155] on span "LEON" at bounding box center [709, 155] width 46 height 7
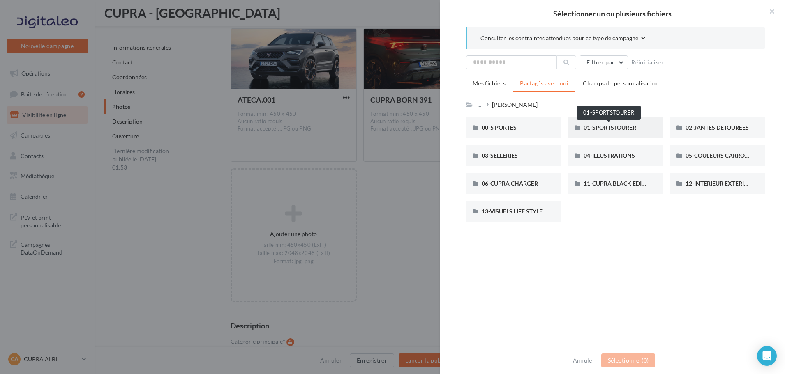
click at [608, 130] on span "01-SPORTSTOURER" at bounding box center [610, 127] width 53 height 7
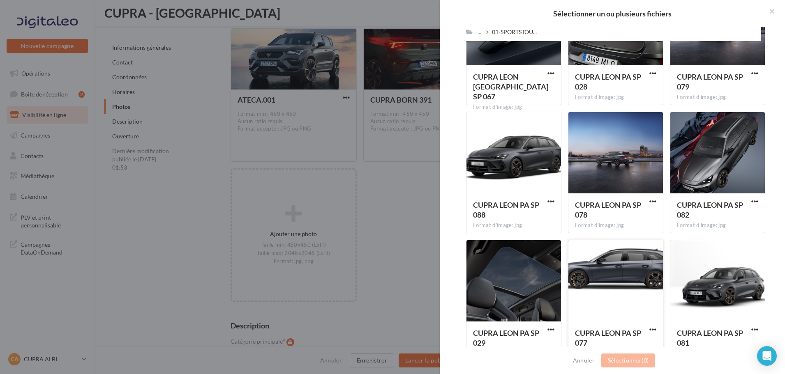
scroll to position [405, 0]
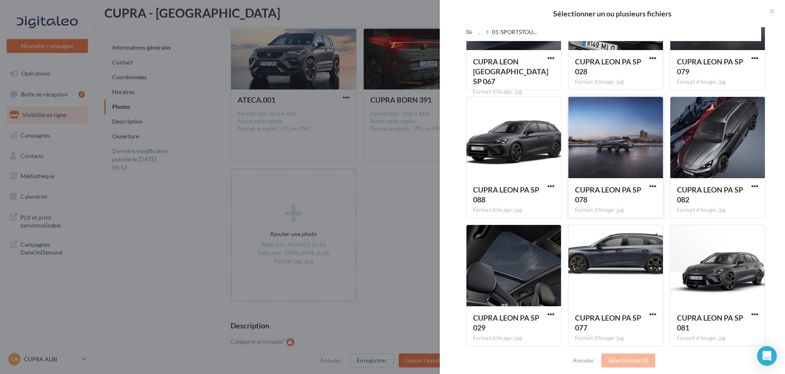
click at [609, 157] on div at bounding box center [615, 138] width 95 height 82
click at [635, 358] on button "Sélectionner (1)" at bounding box center [628, 361] width 54 height 14
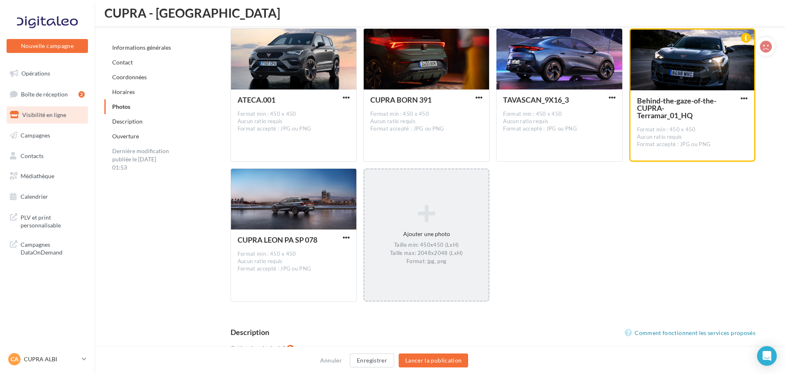
click at [425, 211] on icon at bounding box center [426, 214] width 117 height 20
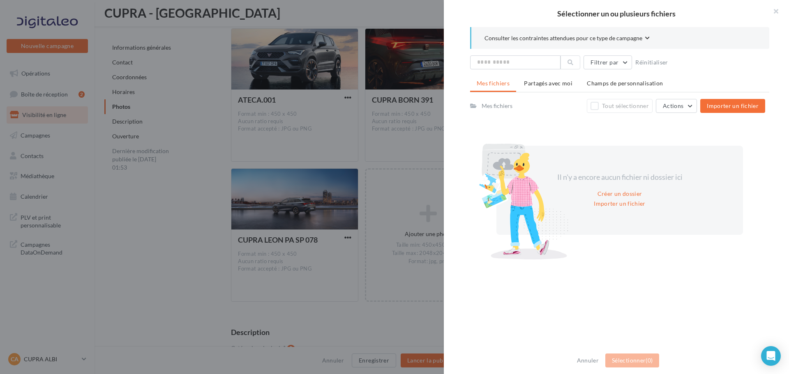
click at [545, 92] on div "Mes fichiers Partagés avec moi Champs de personnalisation Mes fichiers Tout sél…" at bounding box center [619, 169] width 299 height 186
click at [549, 85] on span "Partagés avec moi" at bounding box center [548, 83] width 49 height 7
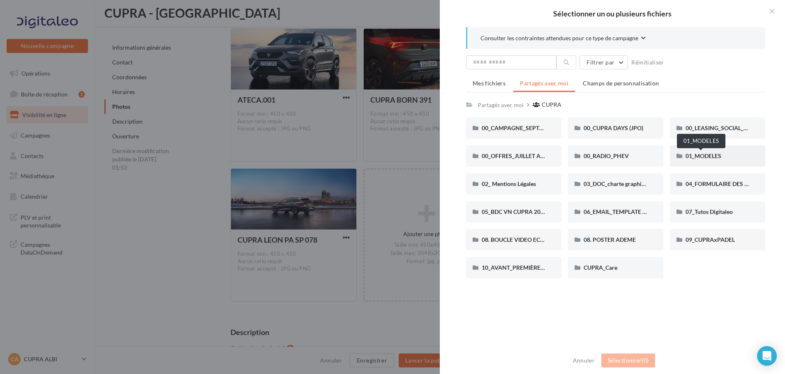
click at [710, 158] on span "01_MODELES" at bounding box center [704, 155] width 36 height 7
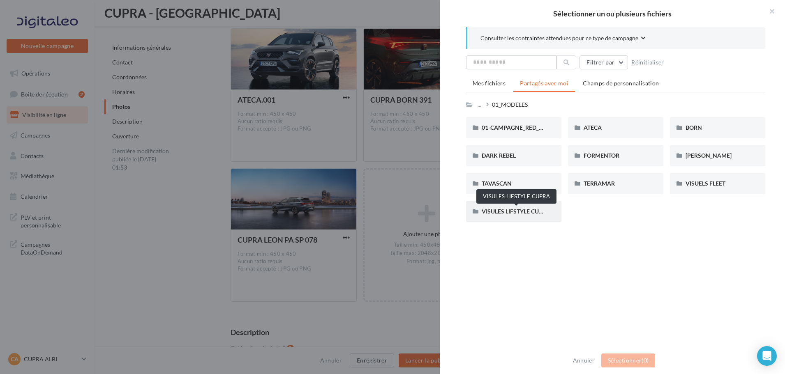
click at [499, 209] on span "VISULES LIFSTYLE CUPRA" at bounding box center [516, 211] width 69 height 7
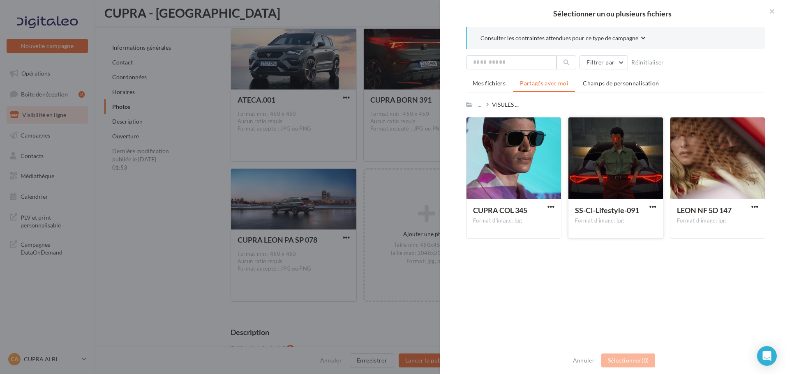
drag, startPoint x: 618, startPoint y: 162, endPoint x: 625, endPoint y: 214, distance: 53.0
click at [618, 162] on div at bounding box center [615, 159] width 95 height 82
click at [628, 360] on button "Sélectionner (1)" at bounding box center [628, 361] width 54 height 14
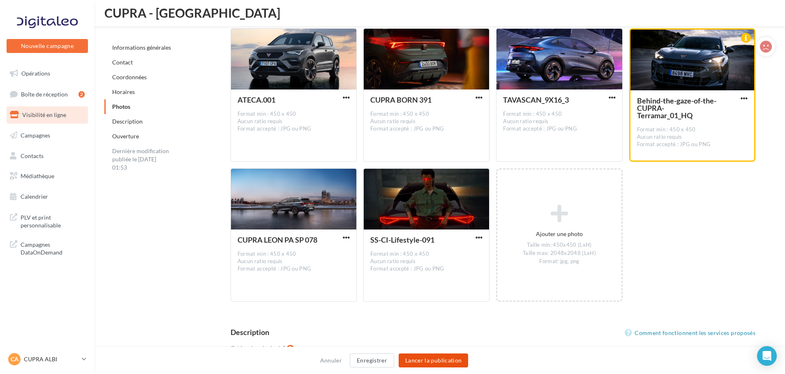
click at [442, 360] on button "Lancer la publication" at bounding box center [433, 361] width 69 height 14
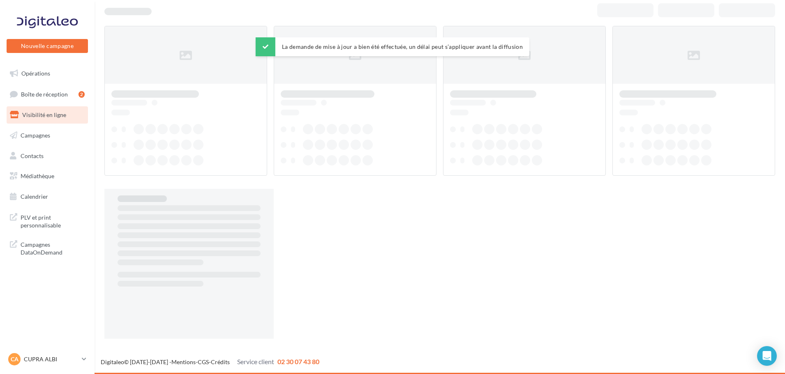
scroll to position [13, 0]
